Goal: Check status: Check status

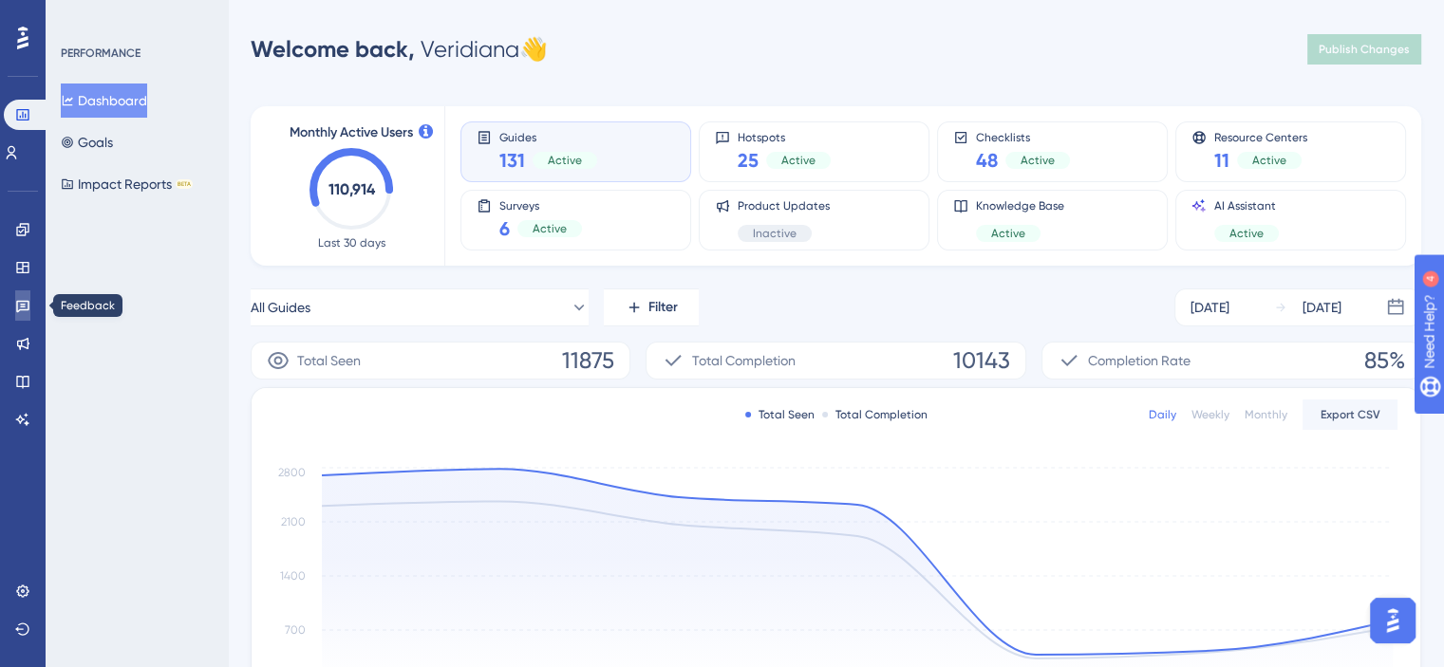
click at [22, 308] on icon at bounding box center [22, 305] width 15 height 15
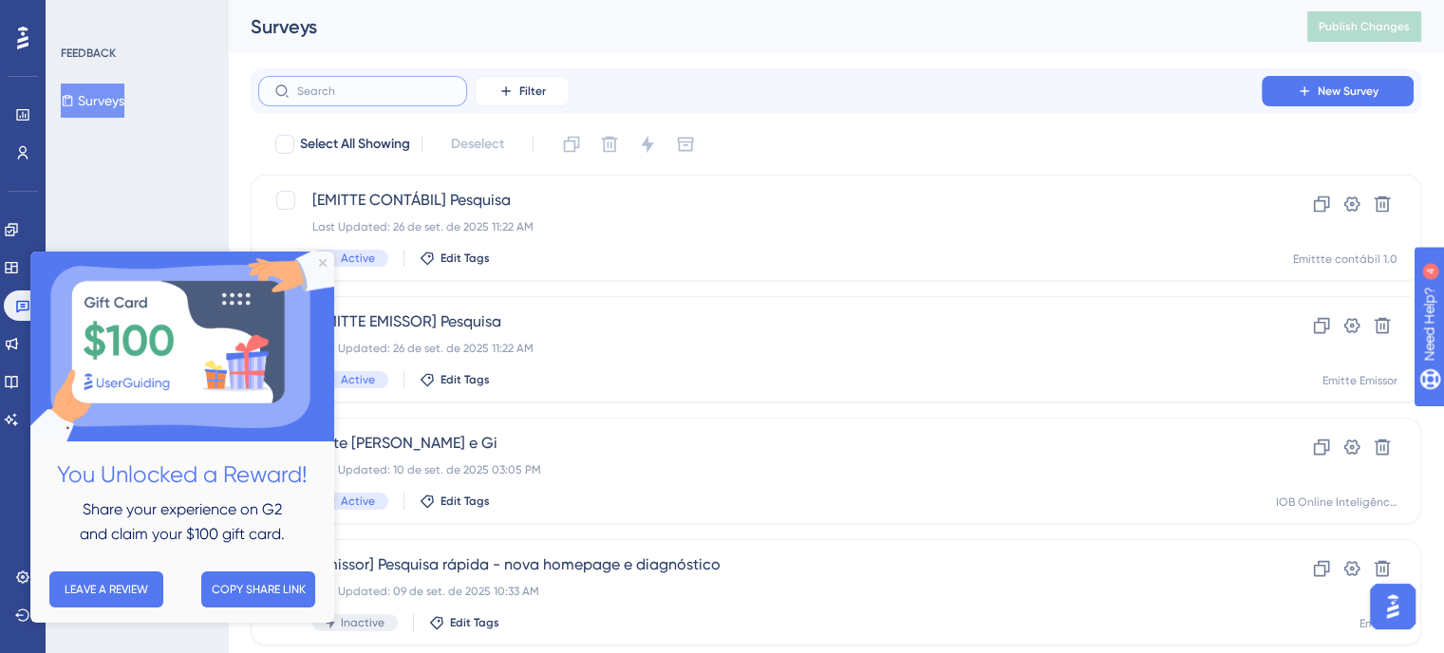
click at [360, 90] on input "text" at bounding box center [374, 90] width 154 height 13
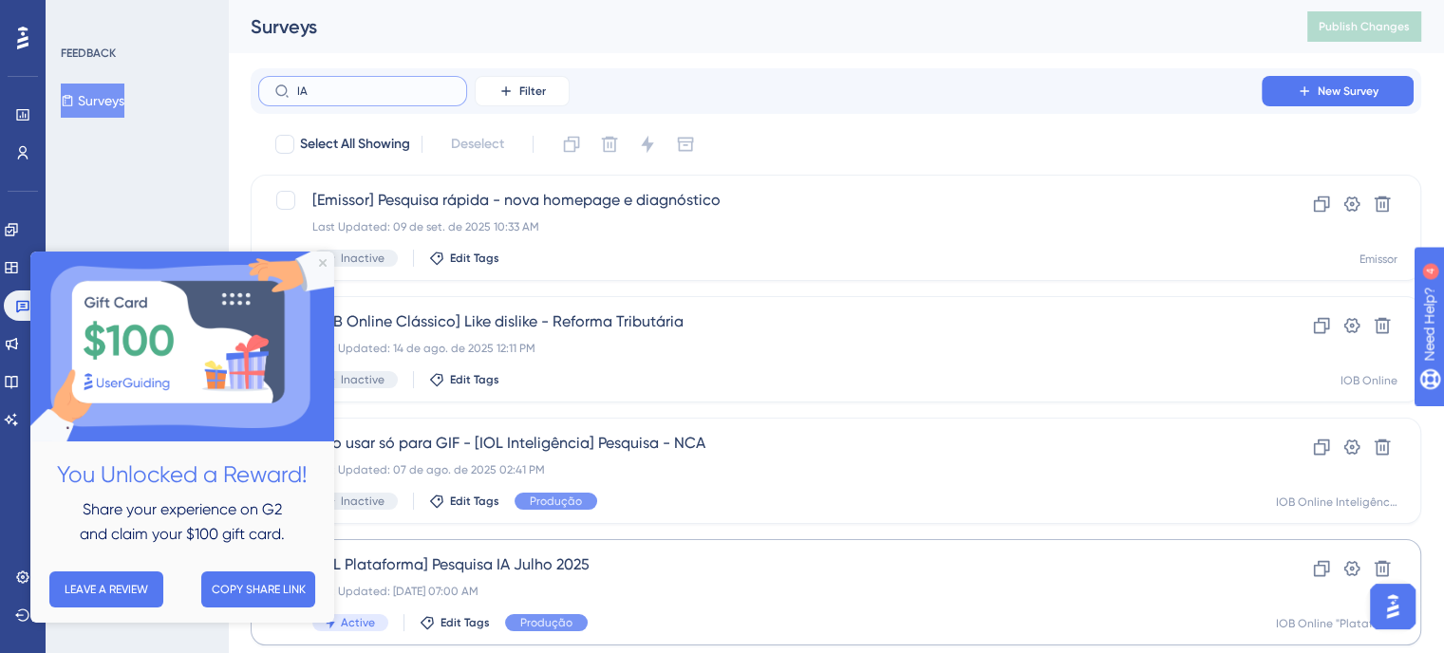
type input "IA"
click at [647, 573] on span "[IOL Plataforma] Pesquisa IA Julho 2025" at bounding box center [759, 564] width 895 height 23
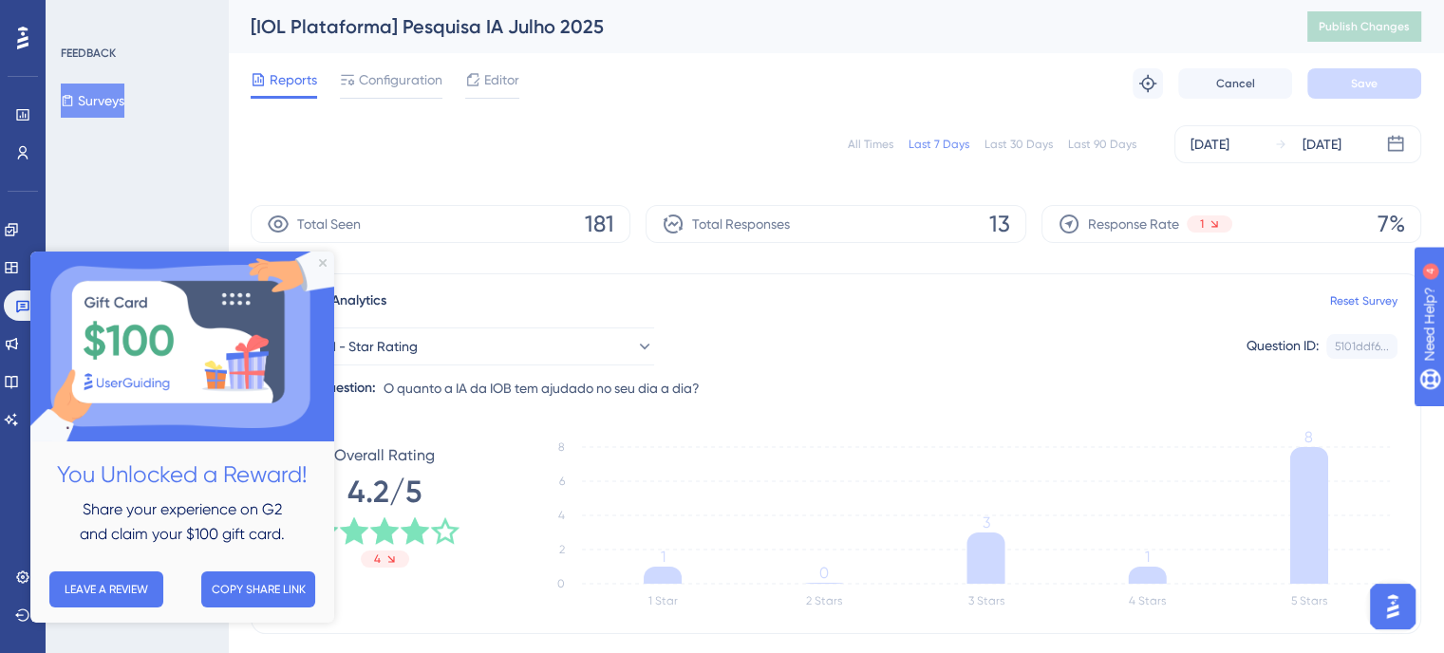
click at [873, 141] on div "All Times" at bounding box center [871, 144] width 46 height 15
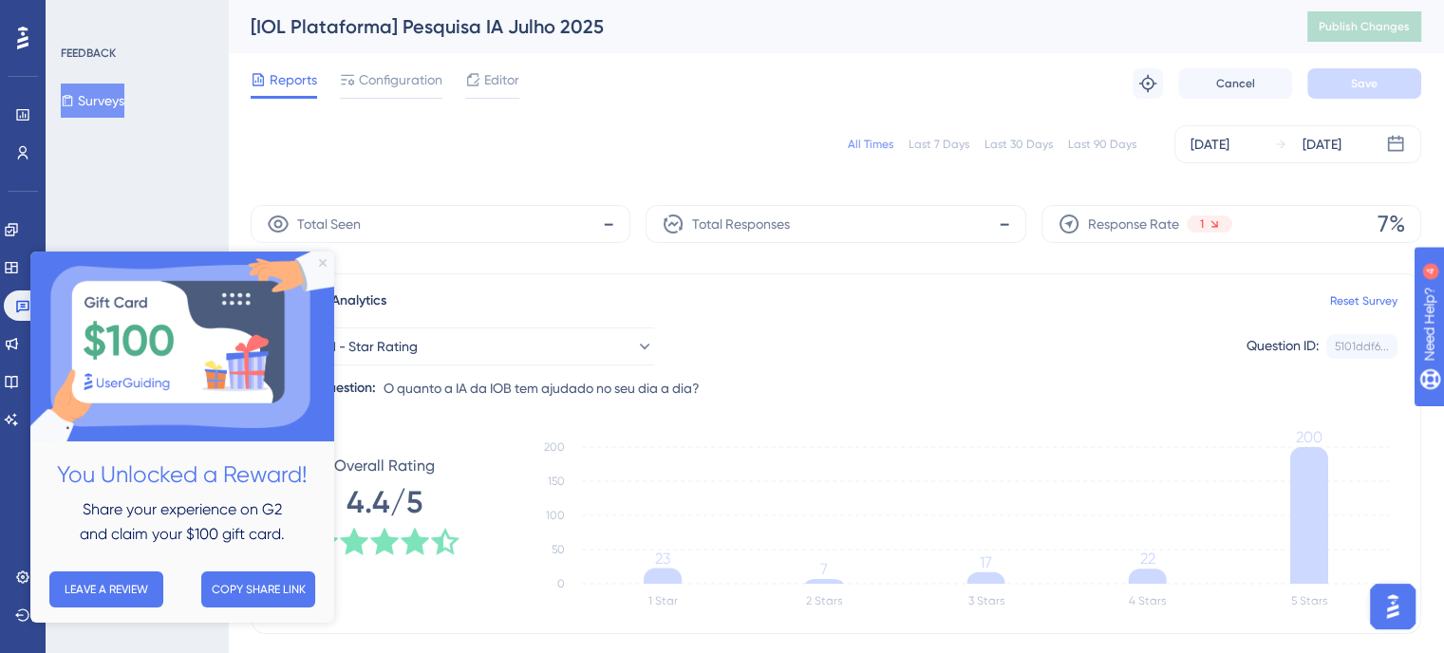
click at [321, 260] on icon "Close Preview" at bounding box center [323, 263] width 8 height 8
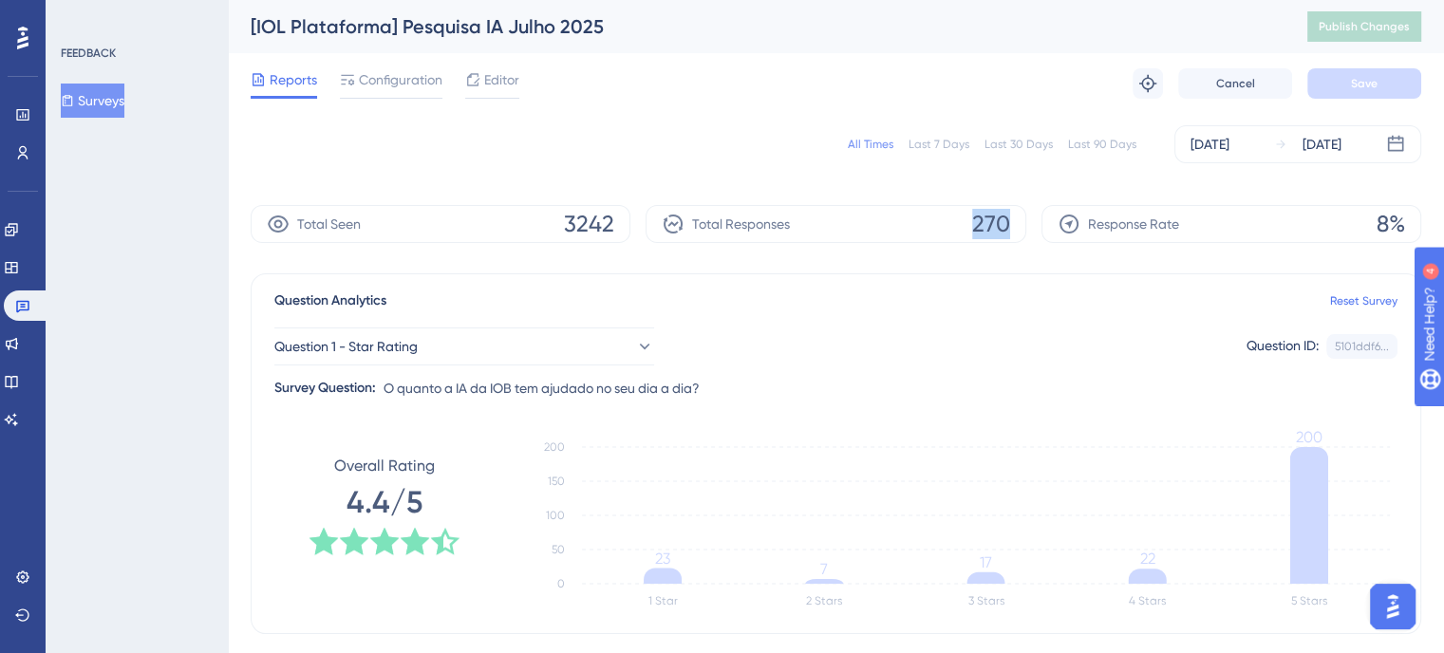
drag, startPoint x: 1008, startPoint y: 226, endPoint x: 956, endPoint y: 224, distance: 52.2
click at [956, 224] on div "Total Responses 270" at bounding box center [835, 224] width 380 height 38
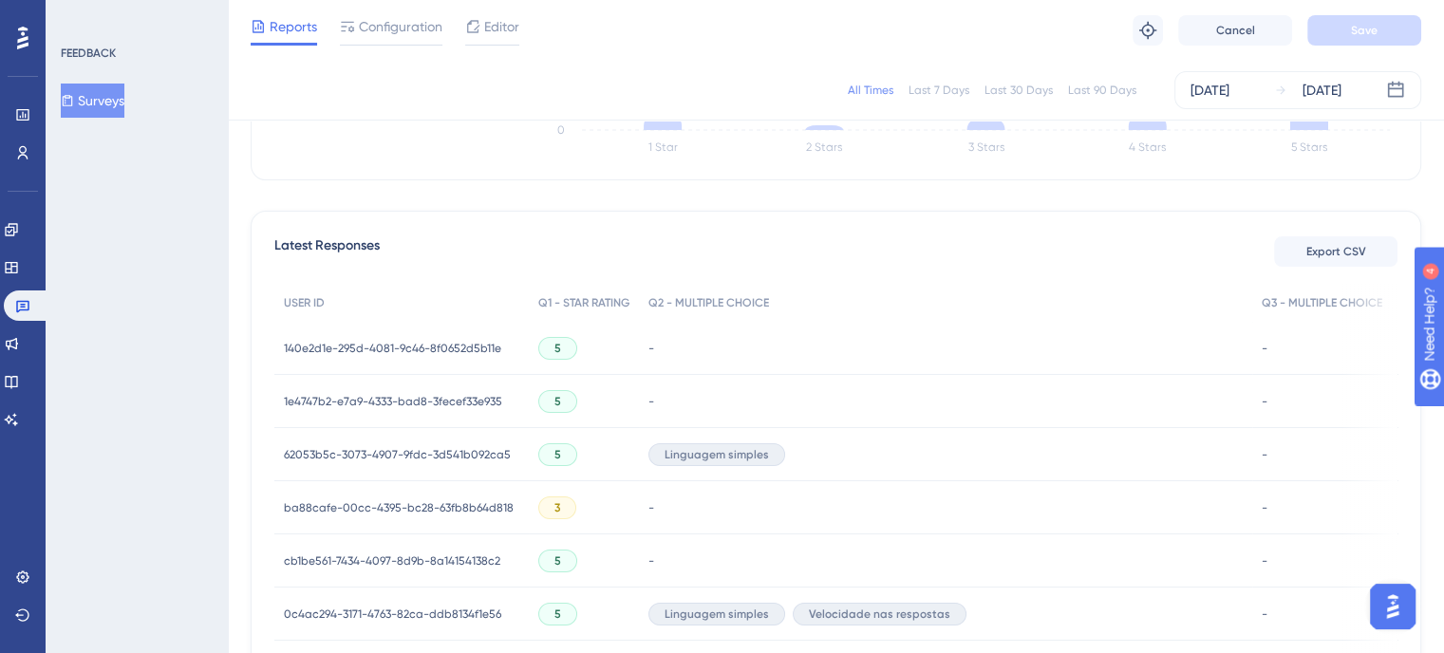
scroll to position [190, 0]
